Goal: Navigation & Orientation: Understand site structure

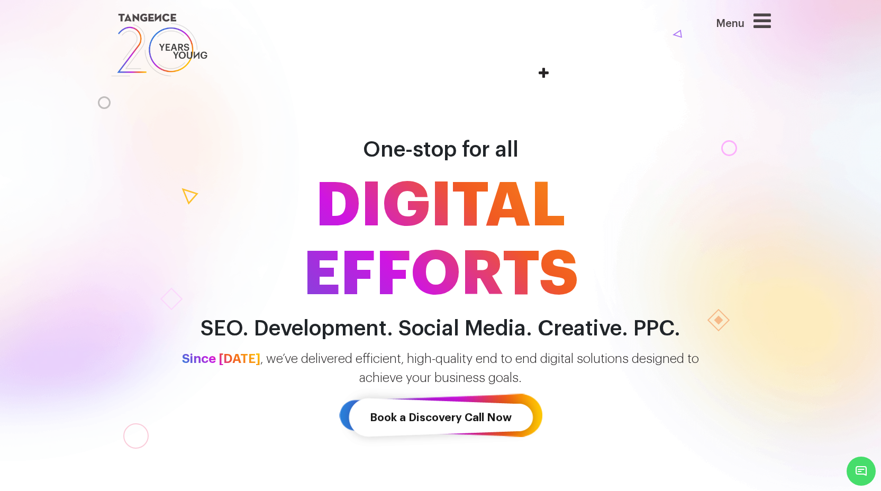
click at [761, 20] on icon at bounding box center [762, 21] width 17 height 20
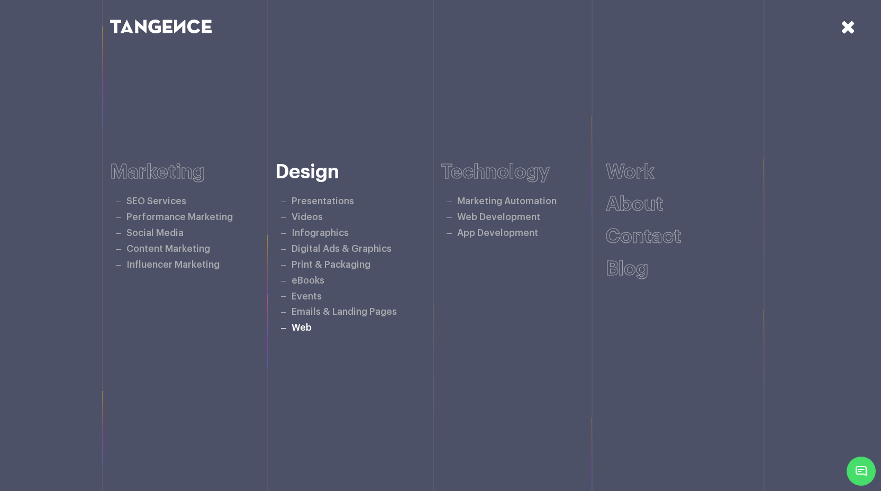
scroll to position [323, 0]
click at [851, 26] on icon at bounding box center [848, 26] width 15 height 19
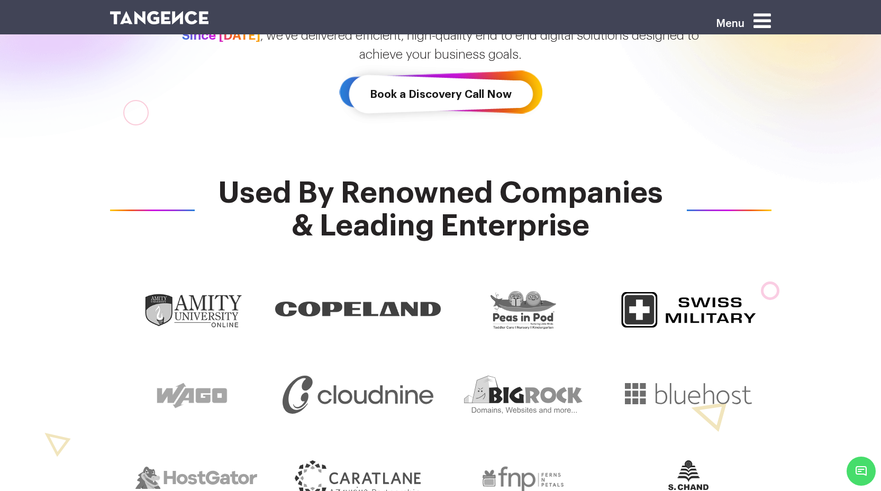
click at [758, 18] on icon at bounding box center [762, 21] width 17 height 20
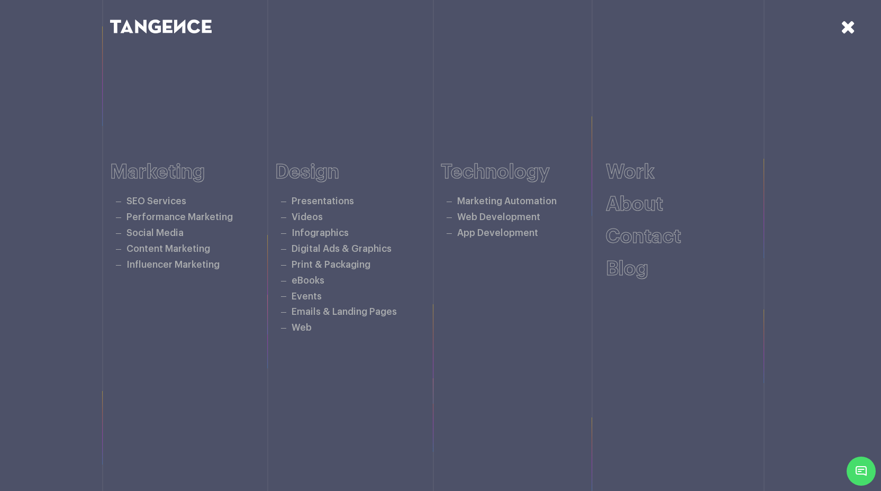
click at [763, 19] on div at bounding box center [610, 26] width 339 height 19
click at [844, 26] on icon at bounding box center [848, 26] width 15 height 19
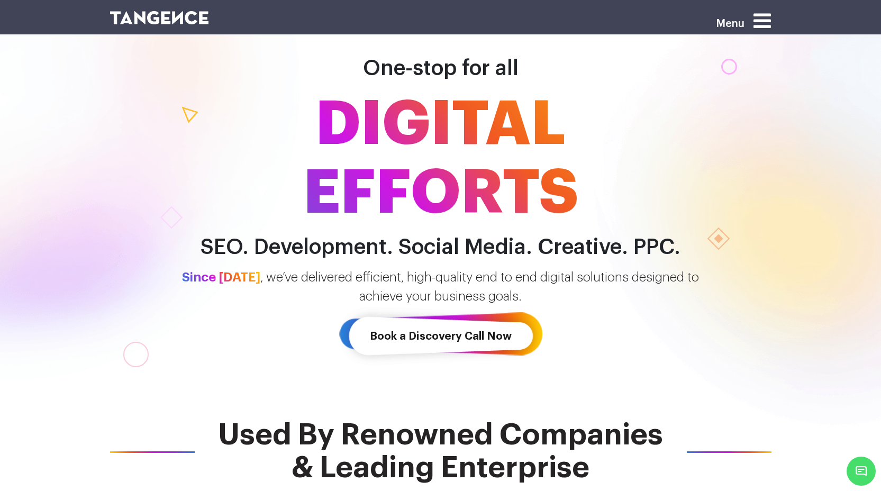
scroll to position [0, 0]
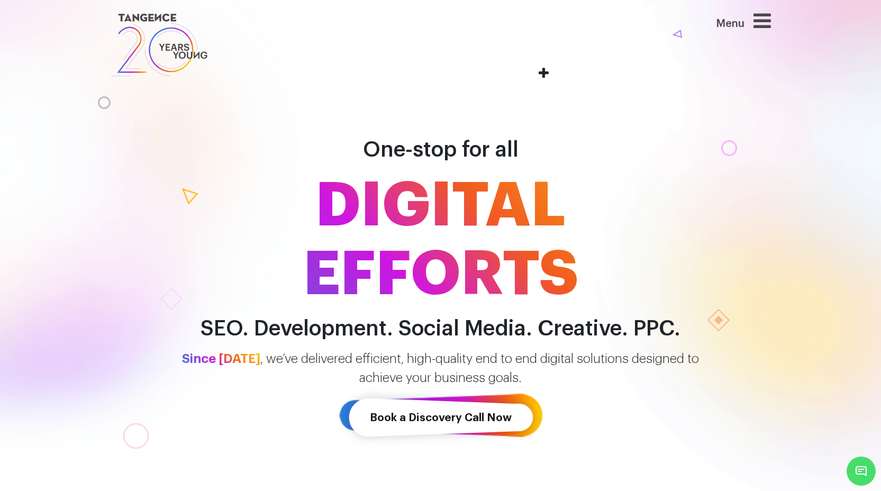
click at [761, 25] on icon at bounding box center [762, 21] width 17 height 20
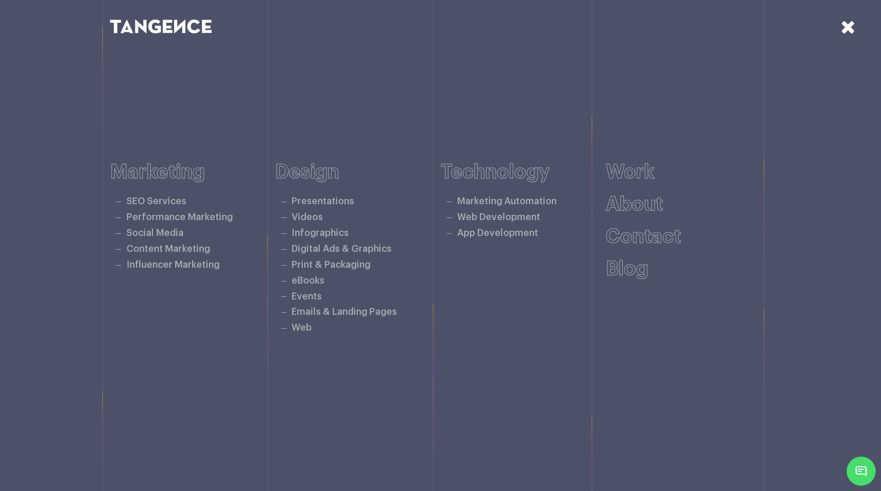
click at [851, 25] on icon at bounding box center [848, 26] width 15 height 19
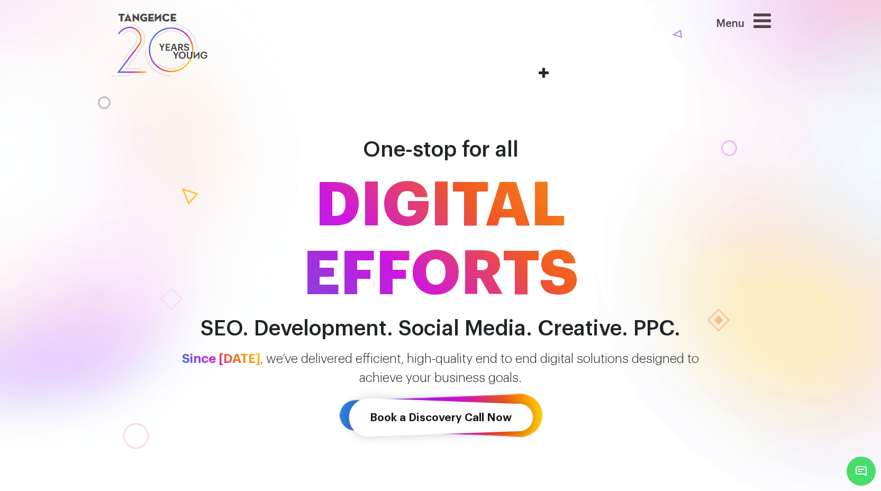
click at [771, 23] on icon at bounding box center [762, 21] width 17 height 20
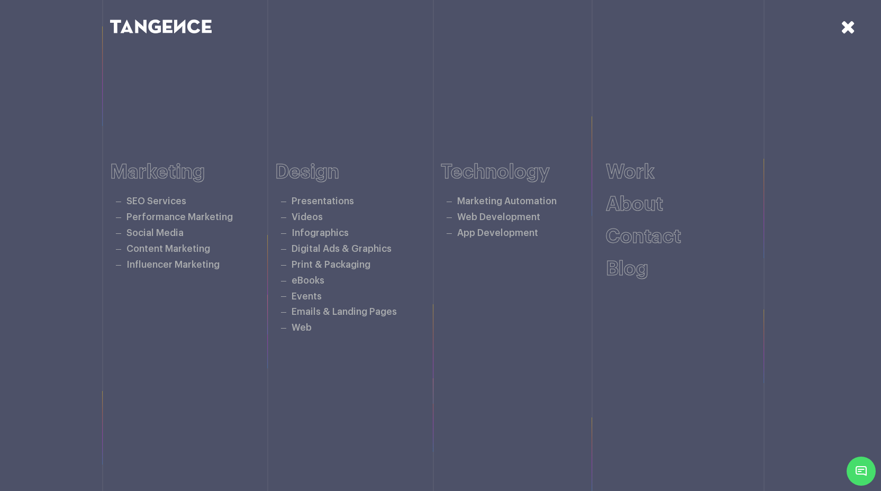
click at [844, 25] on icon at bounding box center [848, 26] width 15 height 19
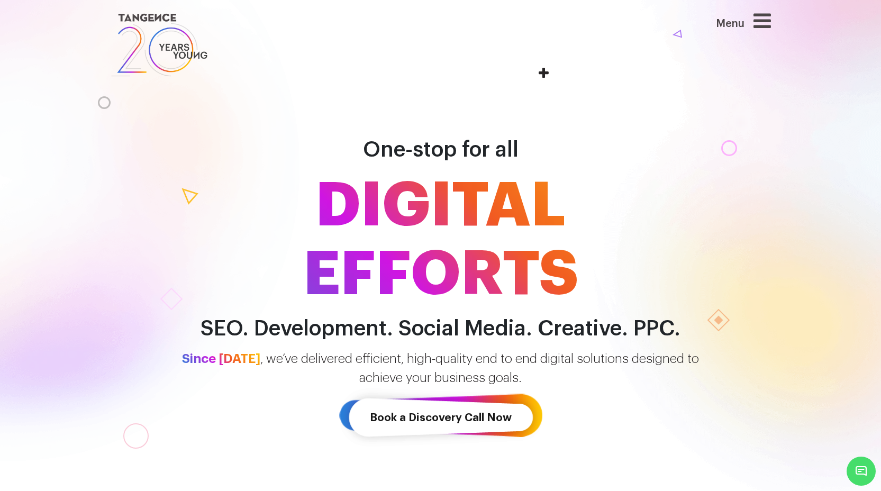
click at [768, 19] on icon at bounding box center [762, 21] width 17 height 20
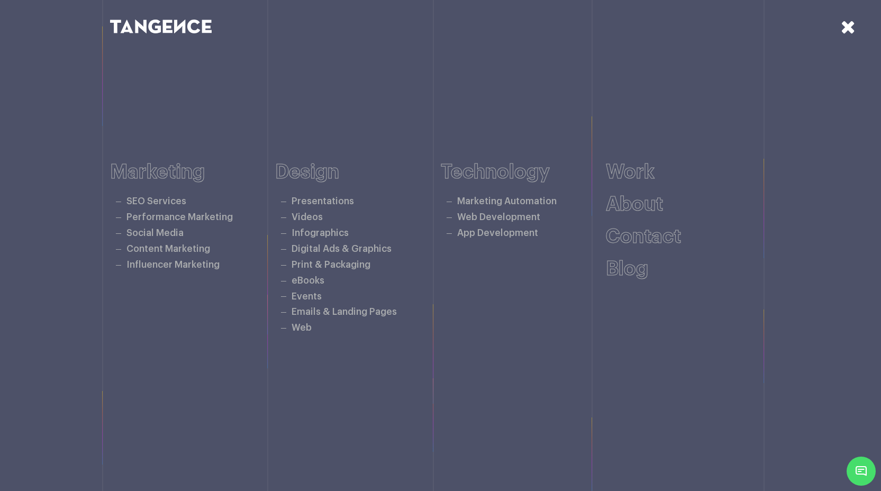
click at [848, 29] on icon at bounding box center [848, 26] width 15 height 19
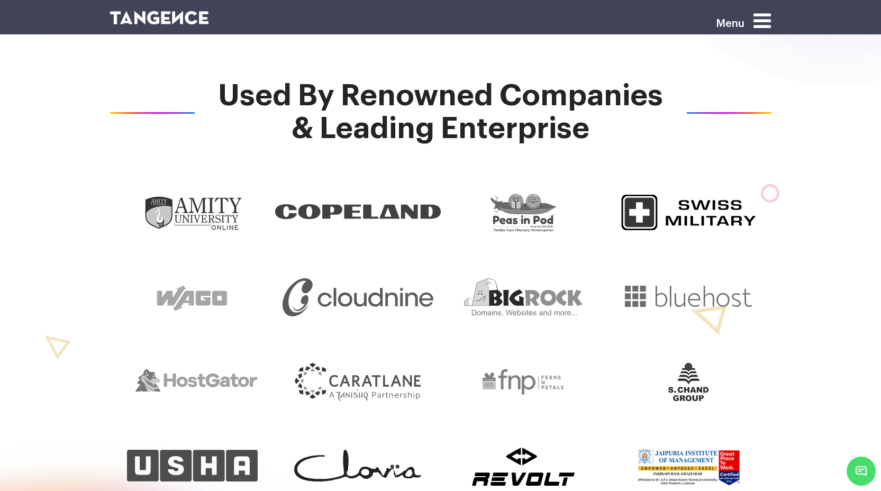
scroll to position [459, 0]
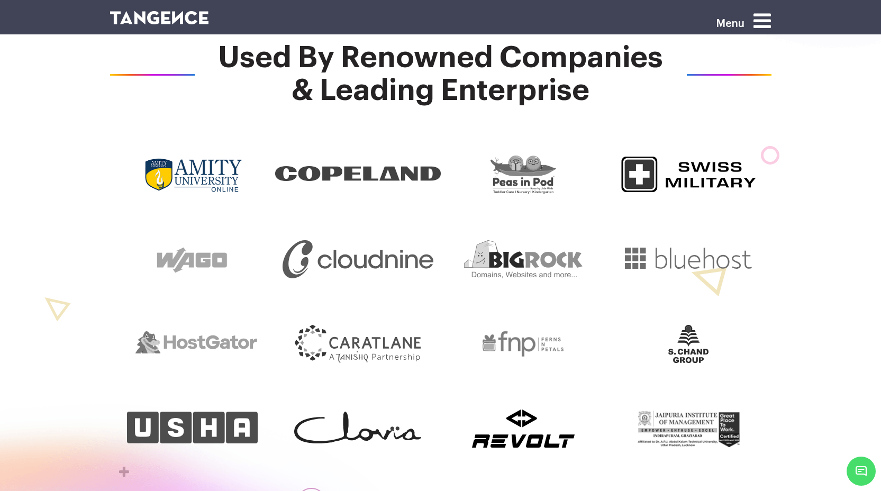
click at [186, 170] on img at bounding box center [193, 175] width 100 height 38
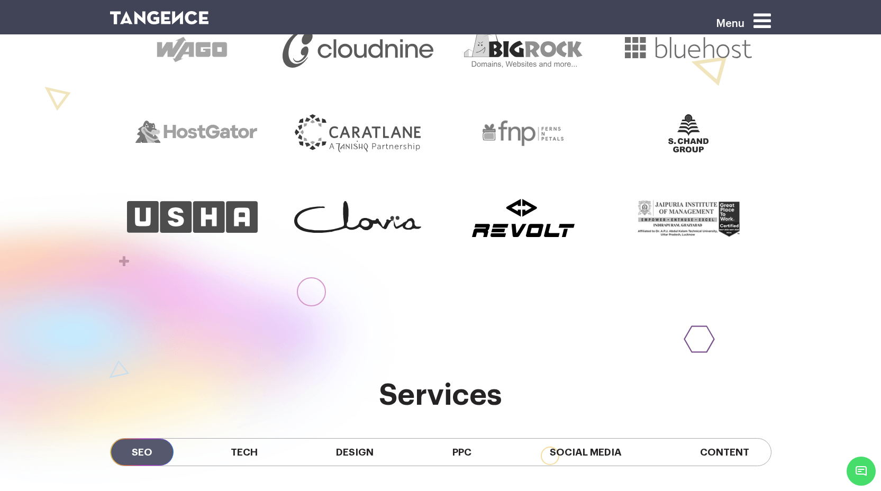
scroll to position [687, 0]
